Goal: Find specific page/section: Find specific page/section

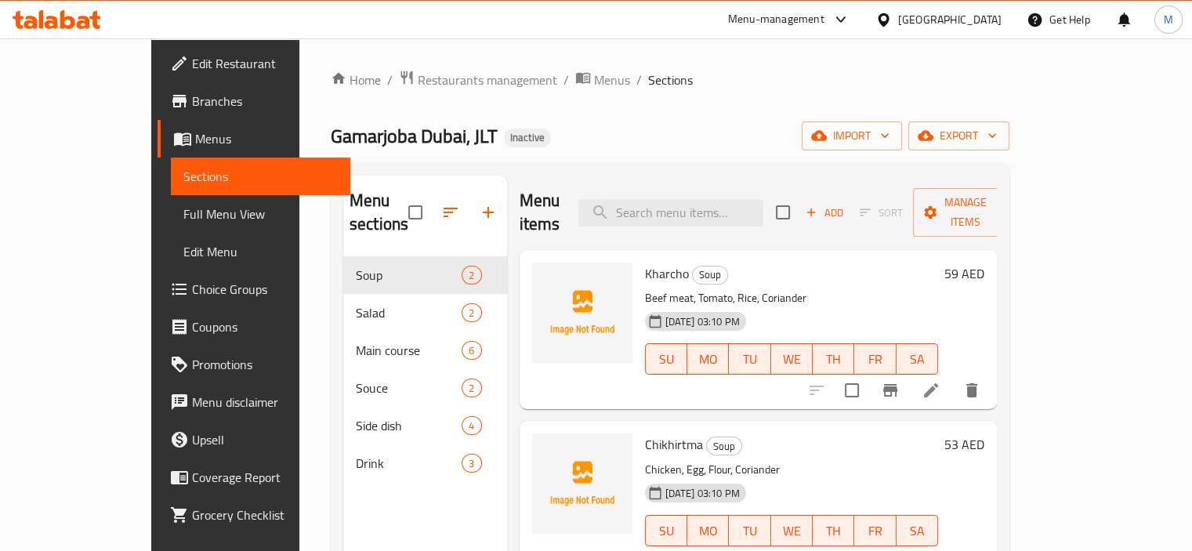
click at [949, 15] on div "[GEOGRAPHIC_DATA]" at bounding box center [949, 19] width 103 height 17
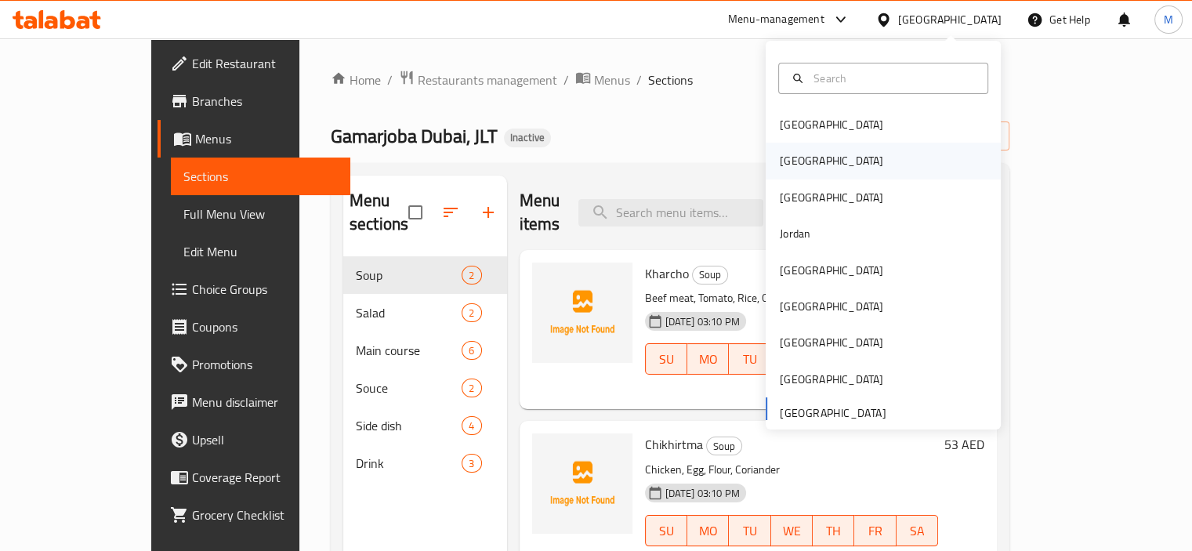
click at [806, 155] on div "[GEOGRAPHIC_DATA]" at bounding box center [831, 161] width 129 height 36
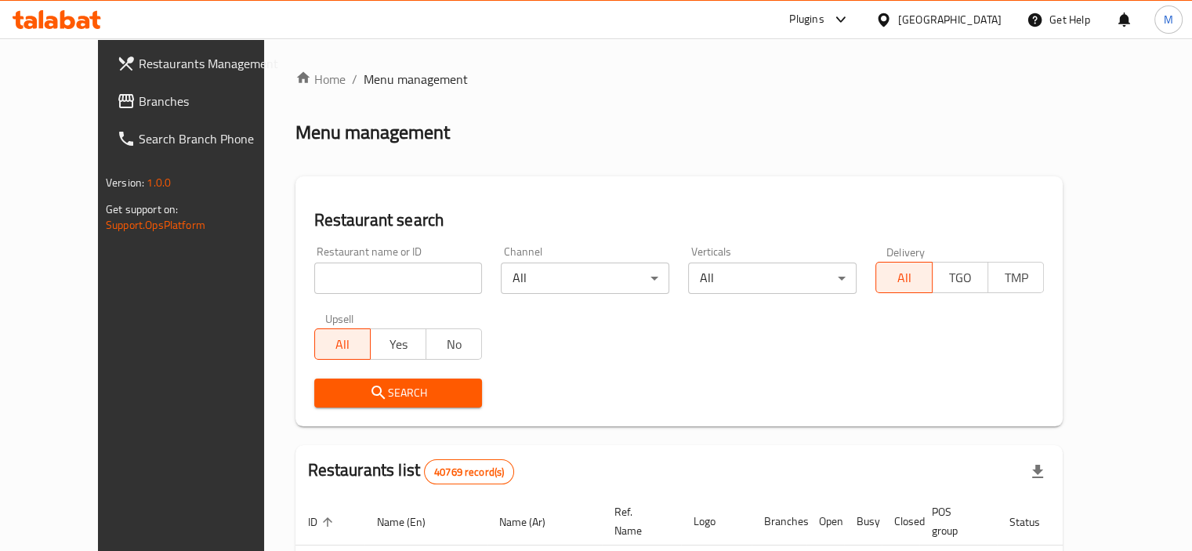
click at [885, 38] on div "​ Plugins [GEOGRAPHIC_DATA] Get Help M Restaurants Management Branches Search B…" at bounding box center [596, 294] width 1192 height 513
click at [824, 23] on div "Plugins" at bounding box center [806, 19] width 34 height 19
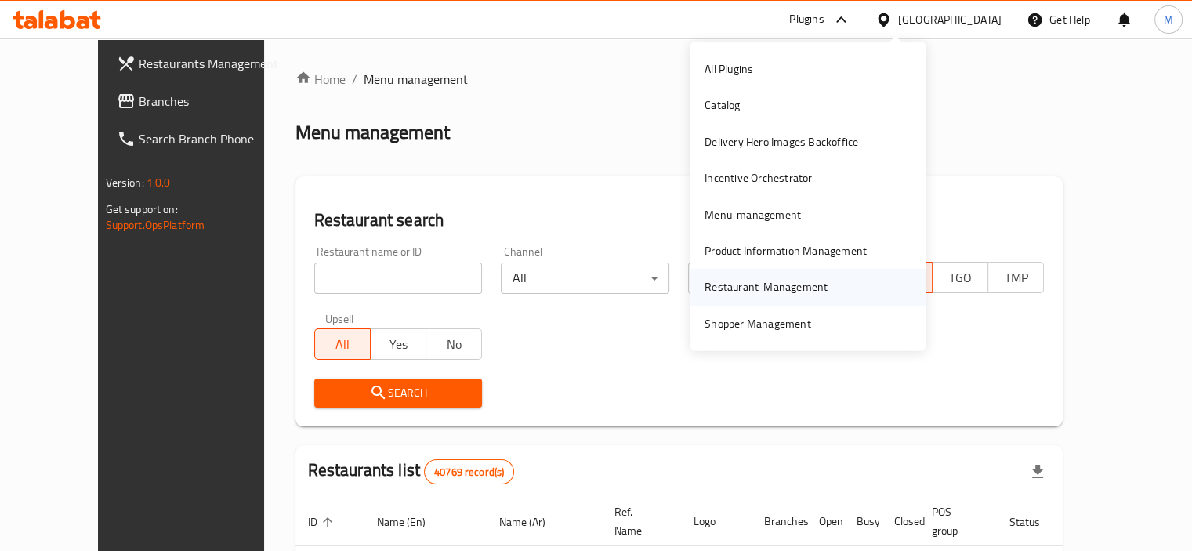
click at [748, 284] on div "Restaurant-Management" at bounding box center [766, 286] width 123 height 17
